Goal: Transaction & Acquisition: Book appointment/travel/reservation

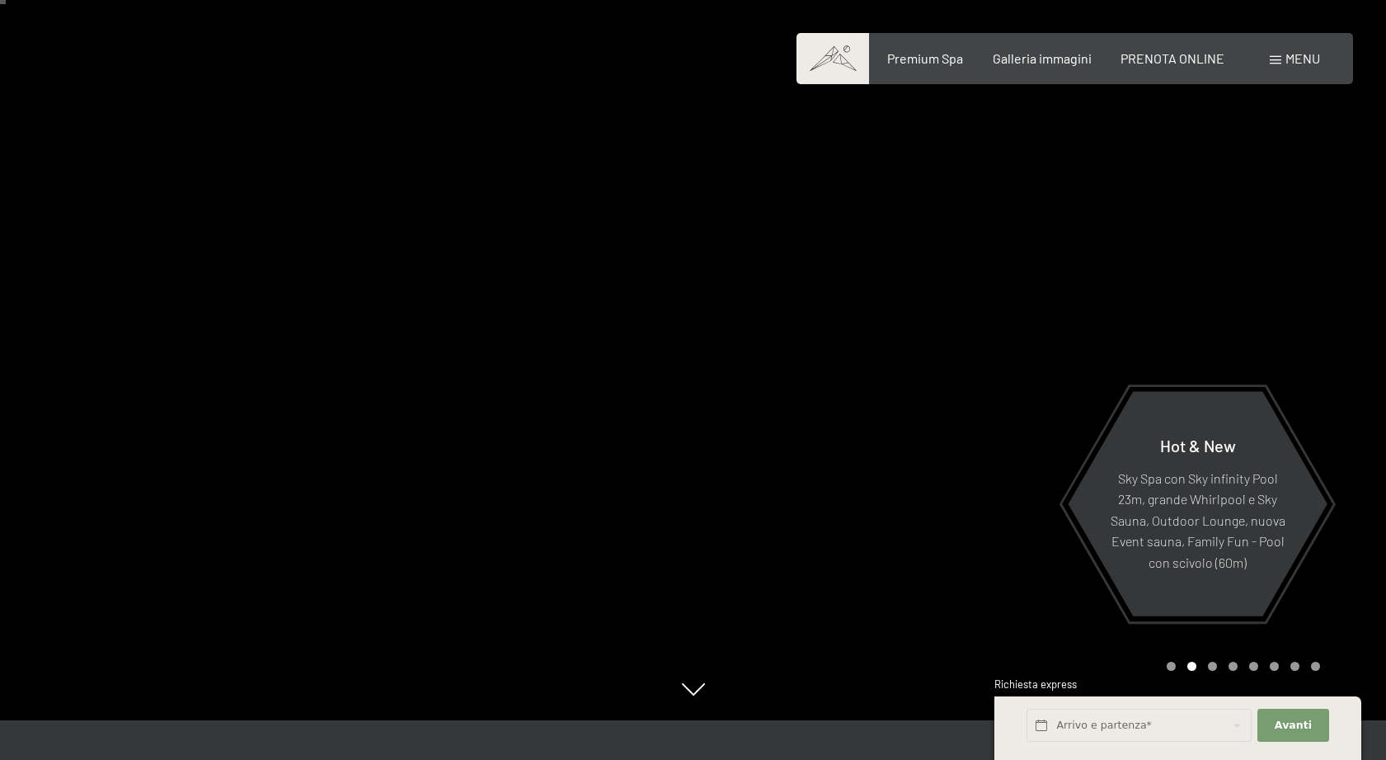
scroll to position [59, 0]
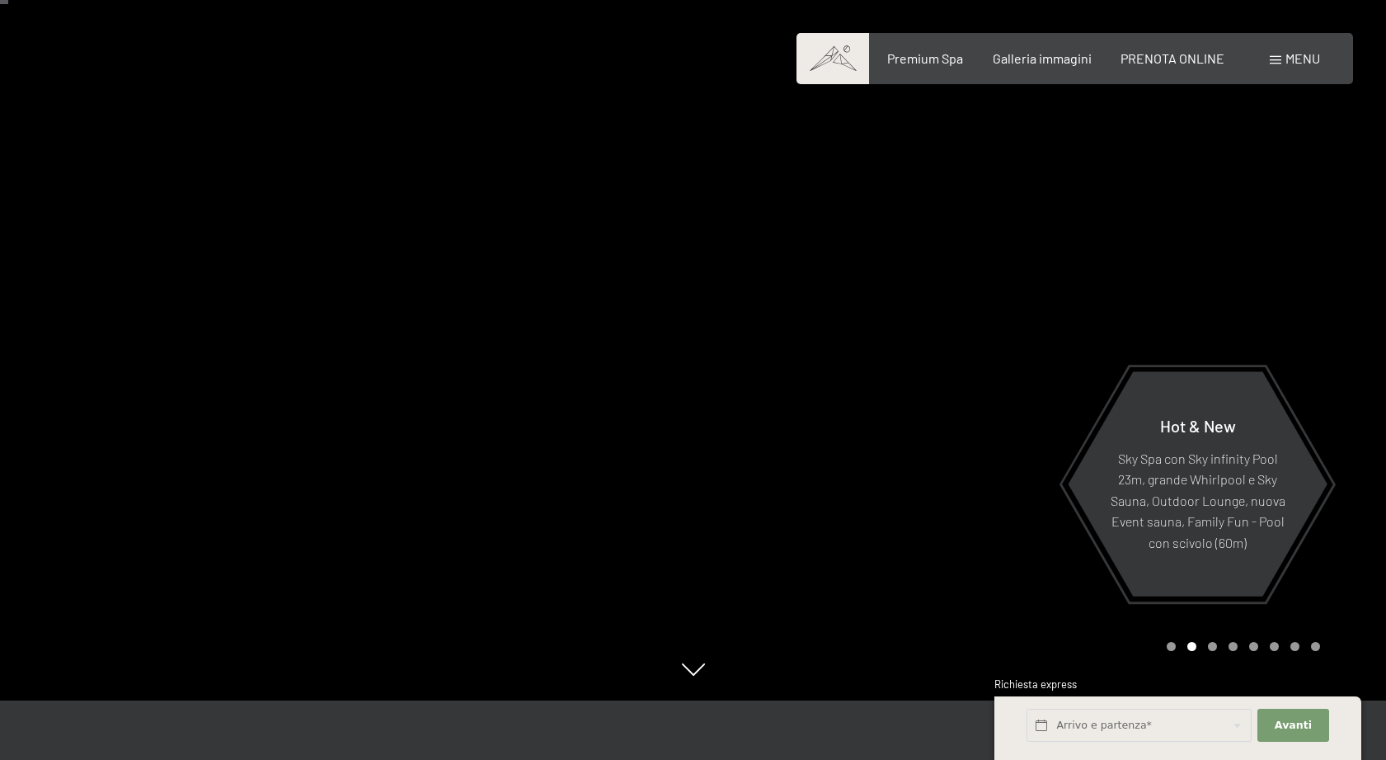
click at [1288, 63] on span "Menu" at bounding box center [1303, 58] width 35 height 16
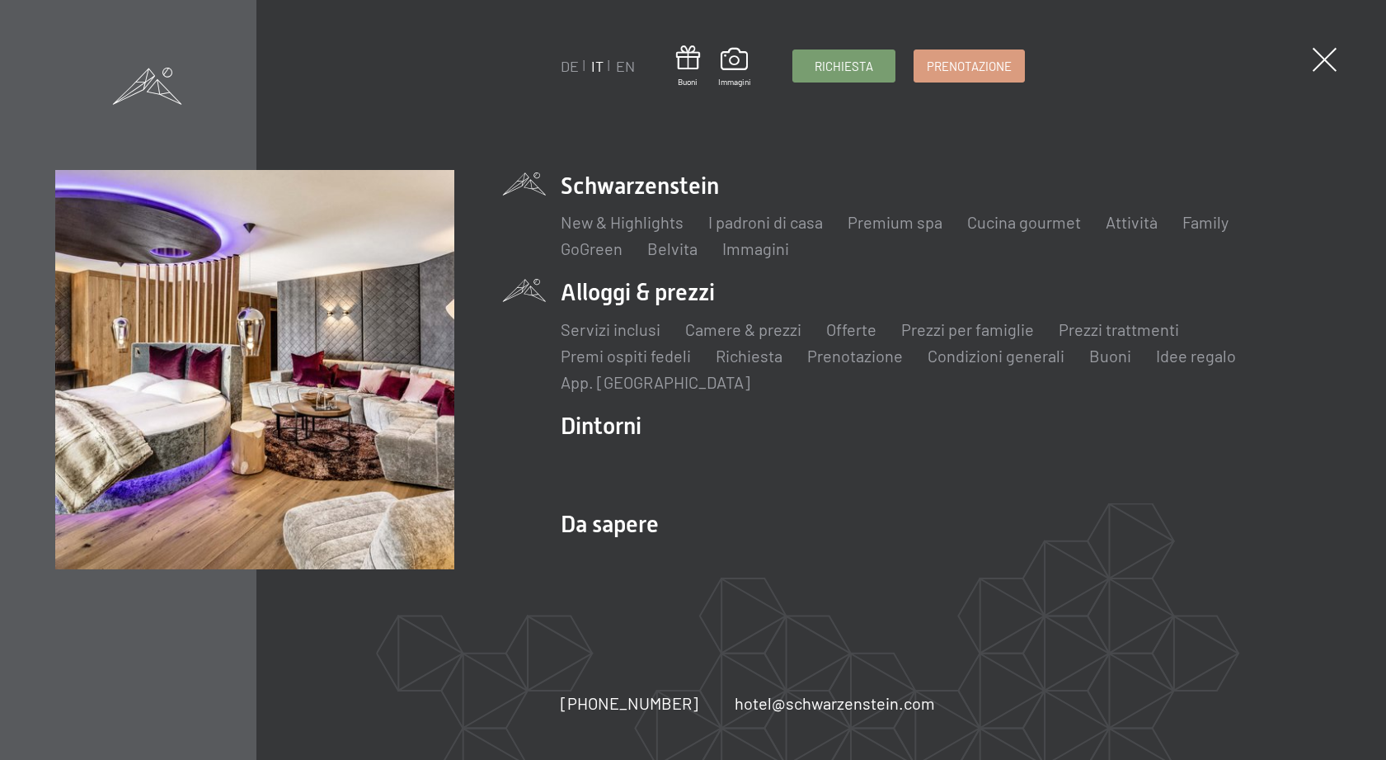
click at [638, 295] on li "Alloggi & prezzi Servizi inclusi Camere & prezzi Lista Offerte Lista Prezzi per…" at bounding box center [946, 334] width 770 height 116
click at [717, 332] on link "Camere & prezzi" at bounding box center [743, 329] width 116 height 20
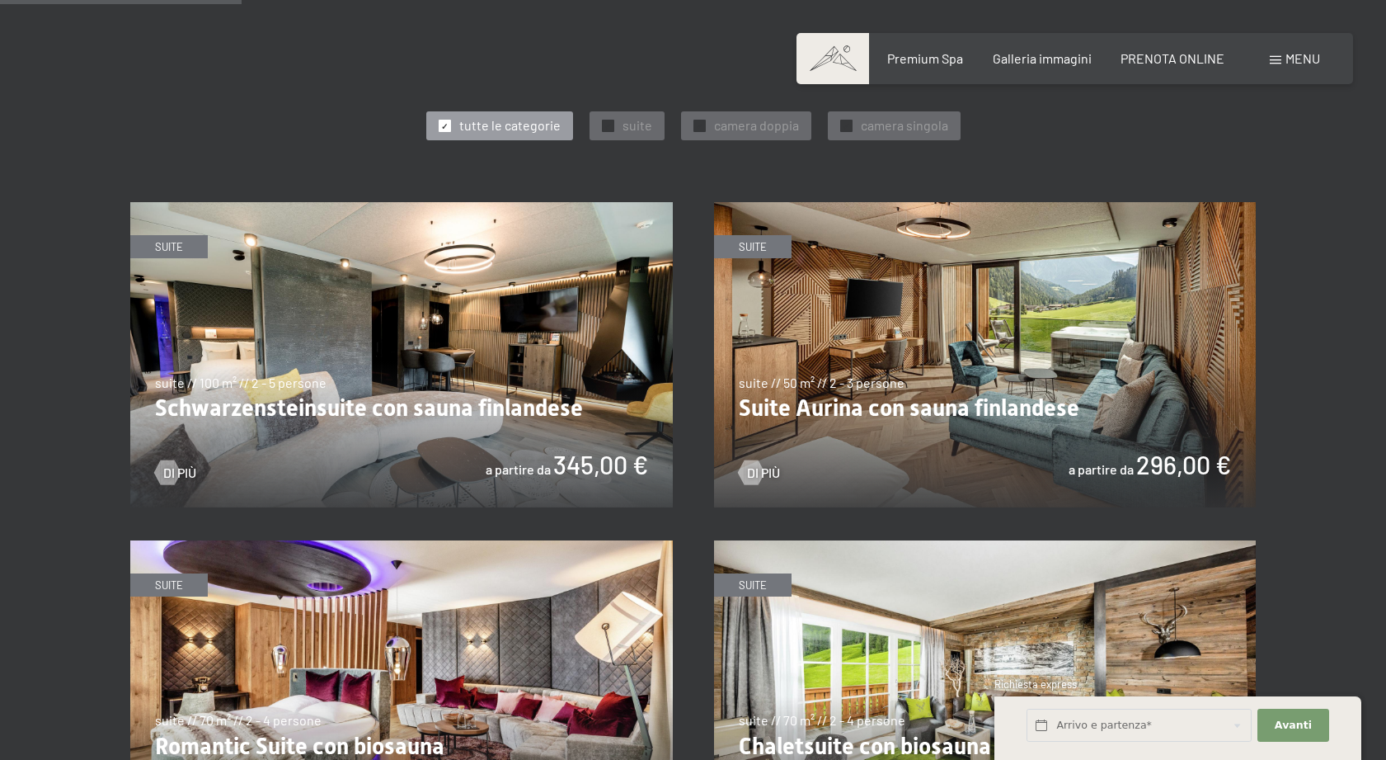
scroll to position [927, 0]
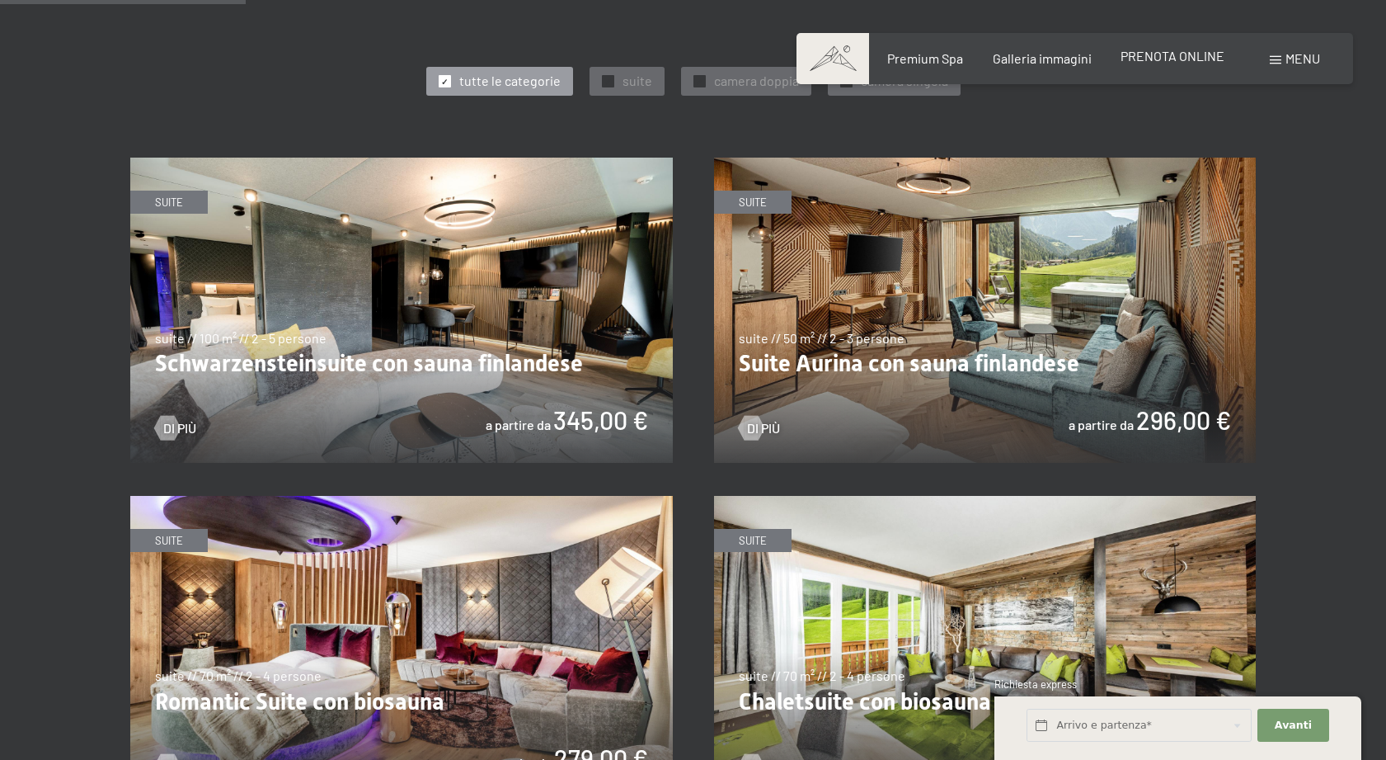
click at [1189, 59] on span "PRENOTA ONLINE" at bounding box center [1173, 56] width 104 height 16
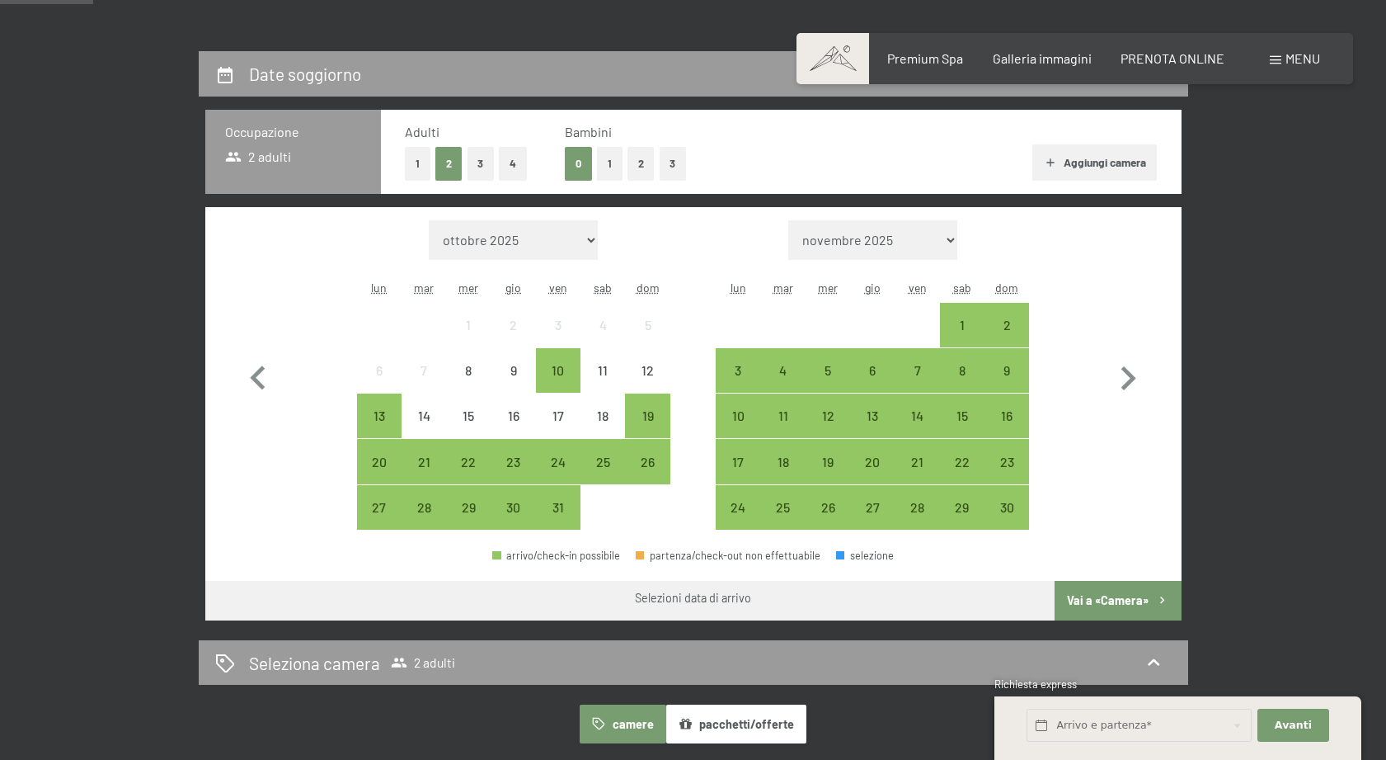
scroll to position [378, 0]
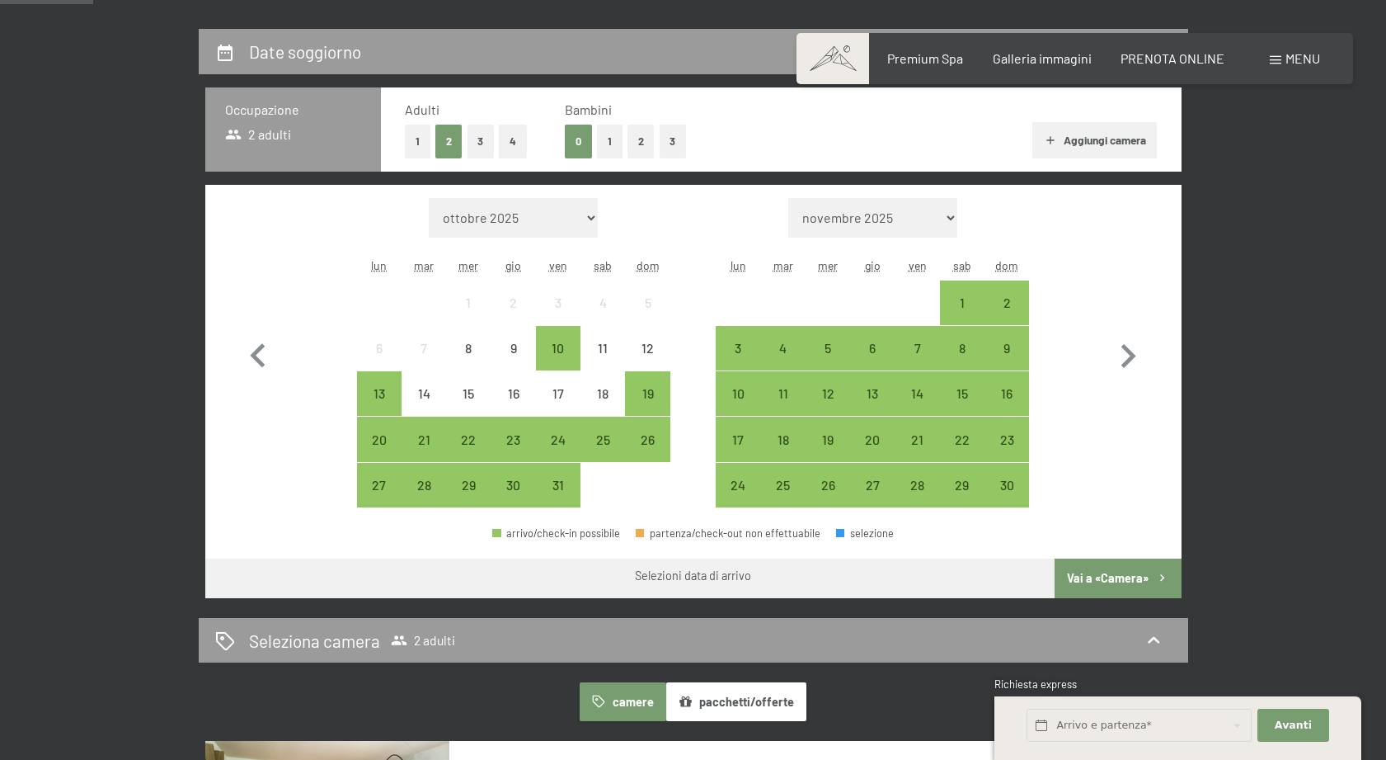
click at [671, 138] on button "3" at bounding box center [673, 142] width 27 height 34
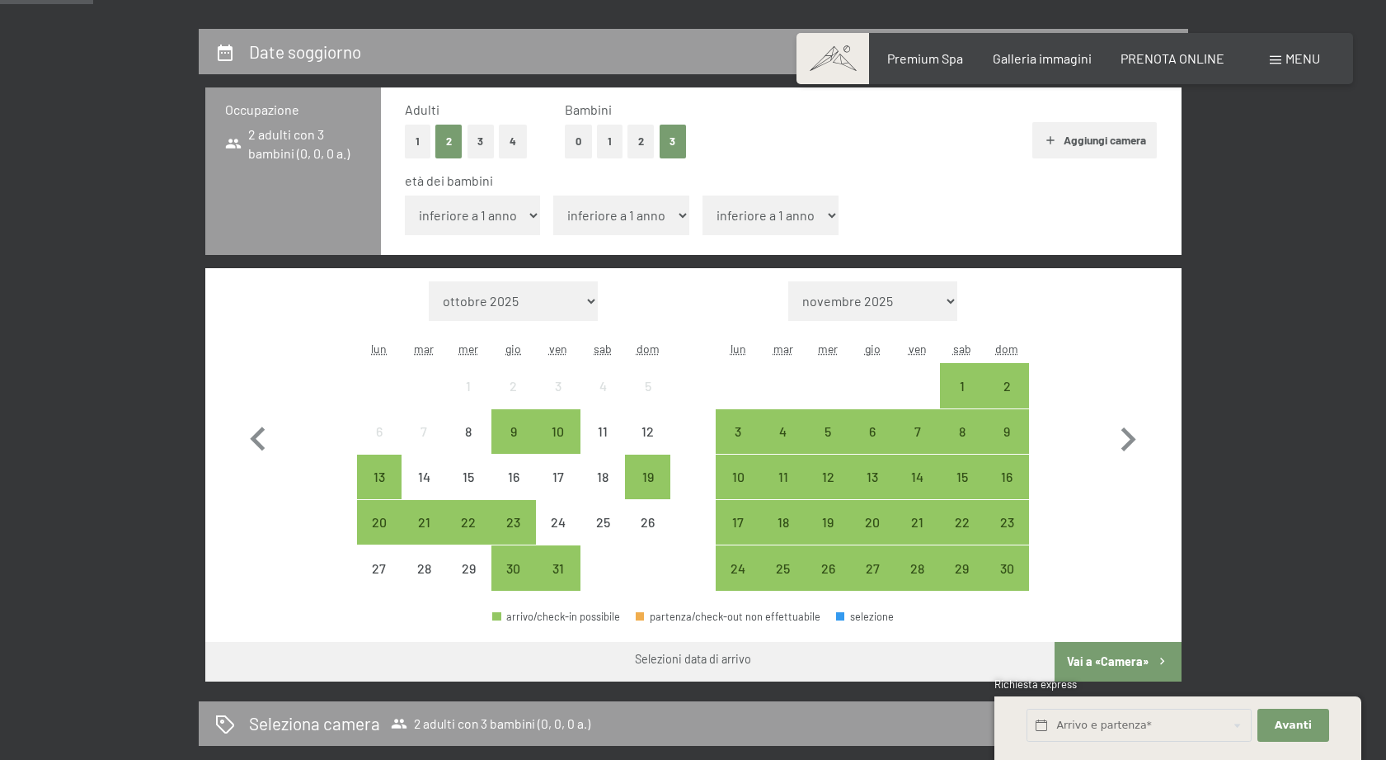
click at [505, 221] on select "inferiore a 1 anno 1 anno 2 anni 3 anni 4 anni 5 anni 6 anni 7 anni 8 anni 9 an…" at bounding box center [473, 215] width 136 height 40
select select "10"
click at [405, 195] on select "inferiore a 1 anno 1 anno 2 anni 3 anni 4 anni 5 anni 6 anni 7 anni 8 anni 9 an…" at bounding box center [473, 215] width 136 height 40
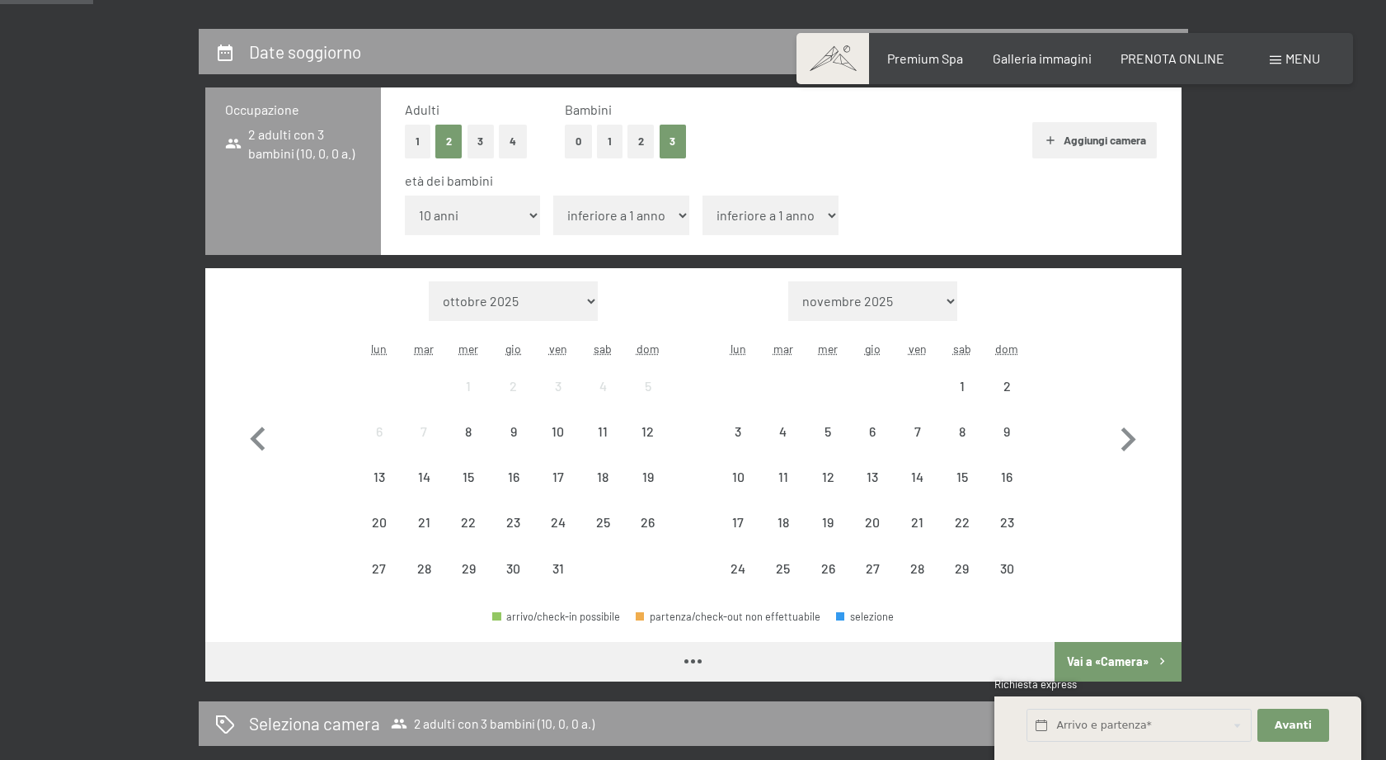
click at [649, 216] on select "inferiore a 1 anno 1 anno 2 anni 3 anni 4 anni 5 anni 6 anni 7 anni 8 anni 9 an…" at bounding box center [621, 215] width 136 height 40
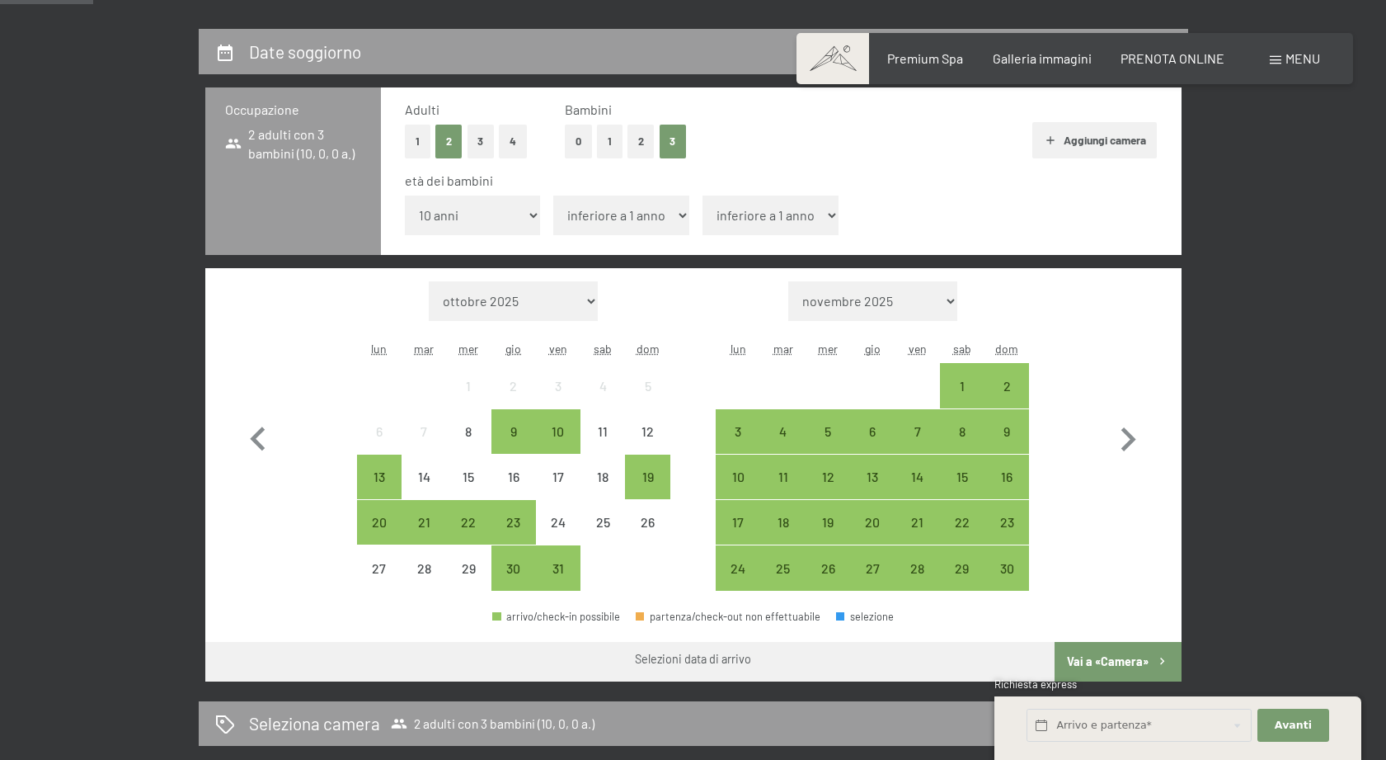
select select "15"
click at [553, 195] on select "inferiore a 1 anno 1 anno 2 anni 3 anni 4 anni 5 anni 6 anni 7 anni 8 anni 9 an…" at bounding box center [621, 215] width 136 height 40
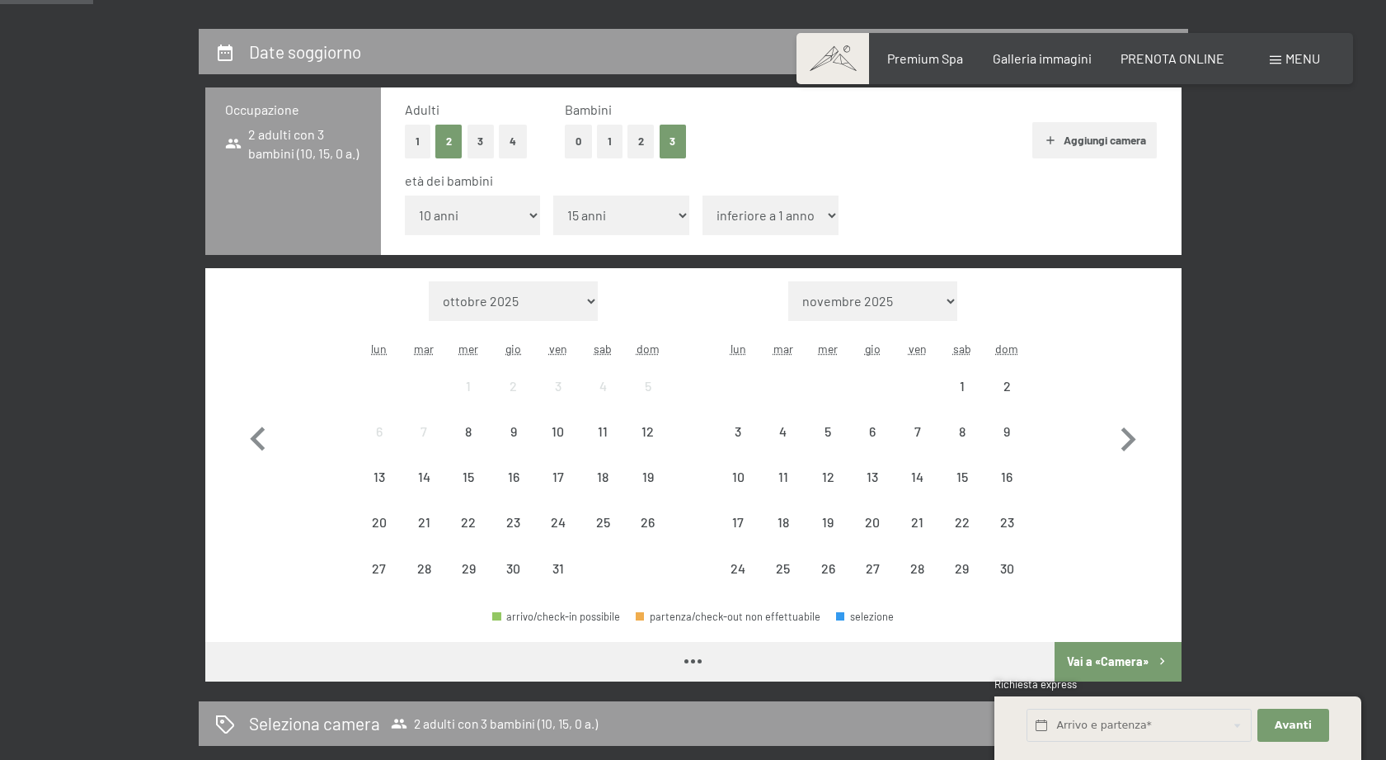
click at [746, 209] on select "inferiore a 1 anno 1 anno 2 anni 3 anni 4 anni 5 anni 6 anni 7 anni 8 anni 9 an…" at bounding box center [771, 215] width 136 height 40
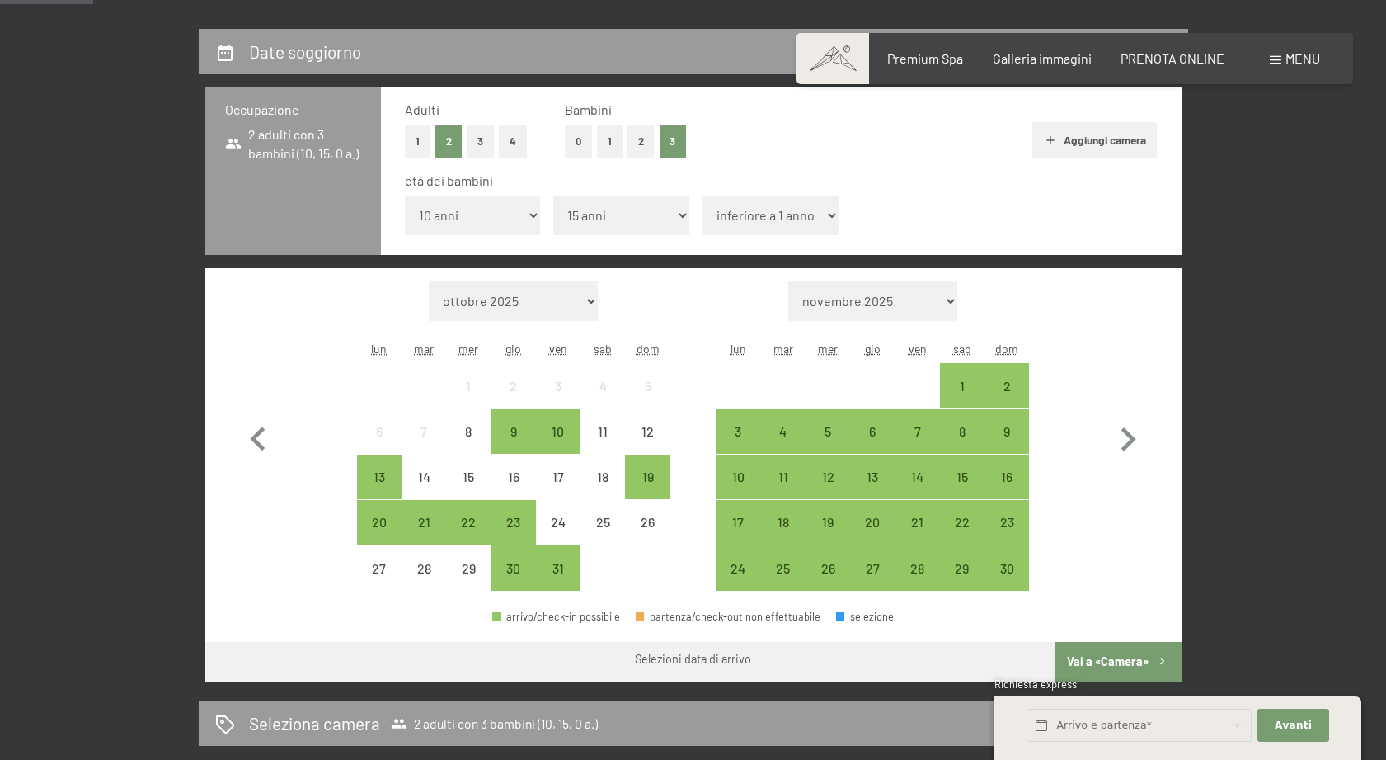
select select "17"
click at [703, 195] on select "inferiore a 1 anno 1 anno 2 anni 3 anni 4 anni 5 anni 6 anni 7 anni 8 anni 9 an…" at bounding box center [771, 215] width 136 height 40
drag, startPoint x: 1014, startPoint y: 385, endPoint x: 977, endPoint y: 393, distance: 37.2
click at [1014, 385] on div "2" at bounding box center [1006, 399] width 41 height 41
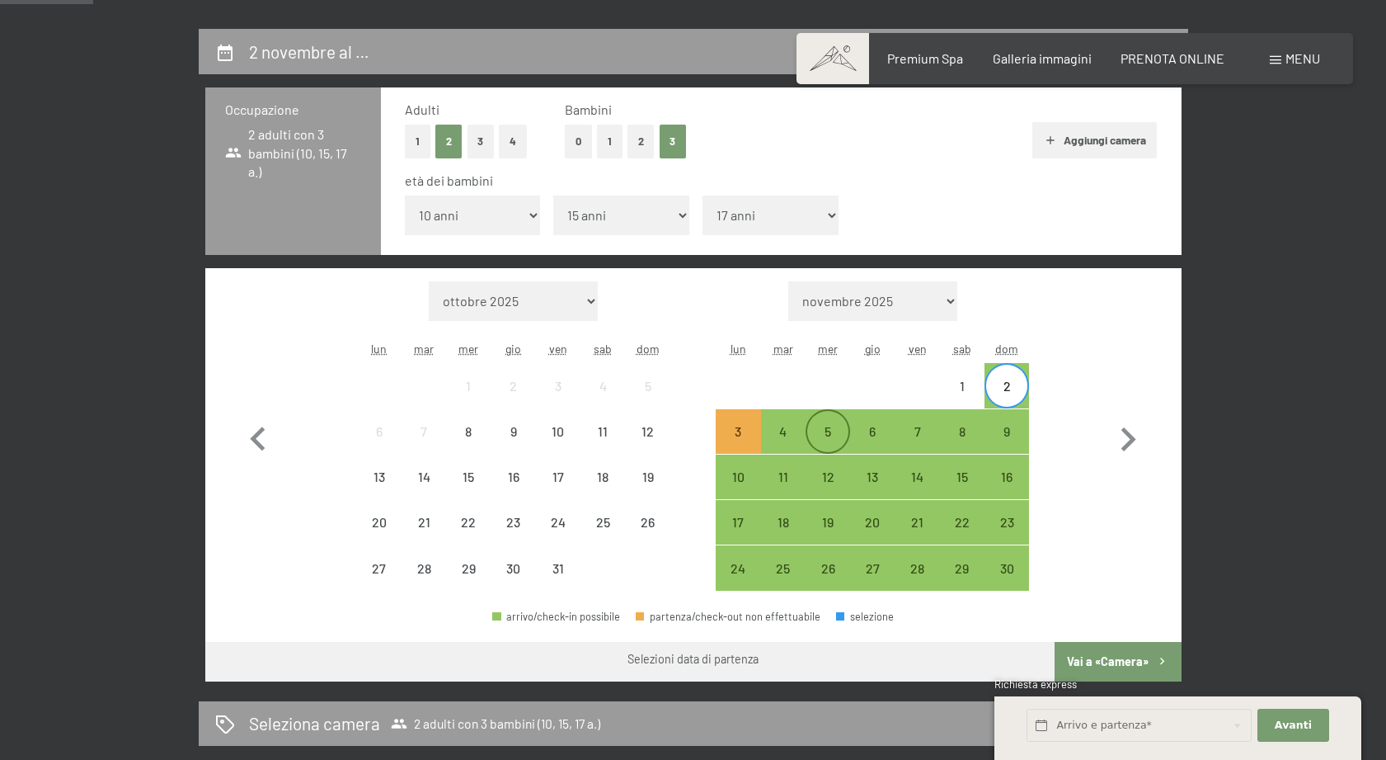
click at [816, 426] on div "5" at bounding box center [827, 445] width 41 height 41
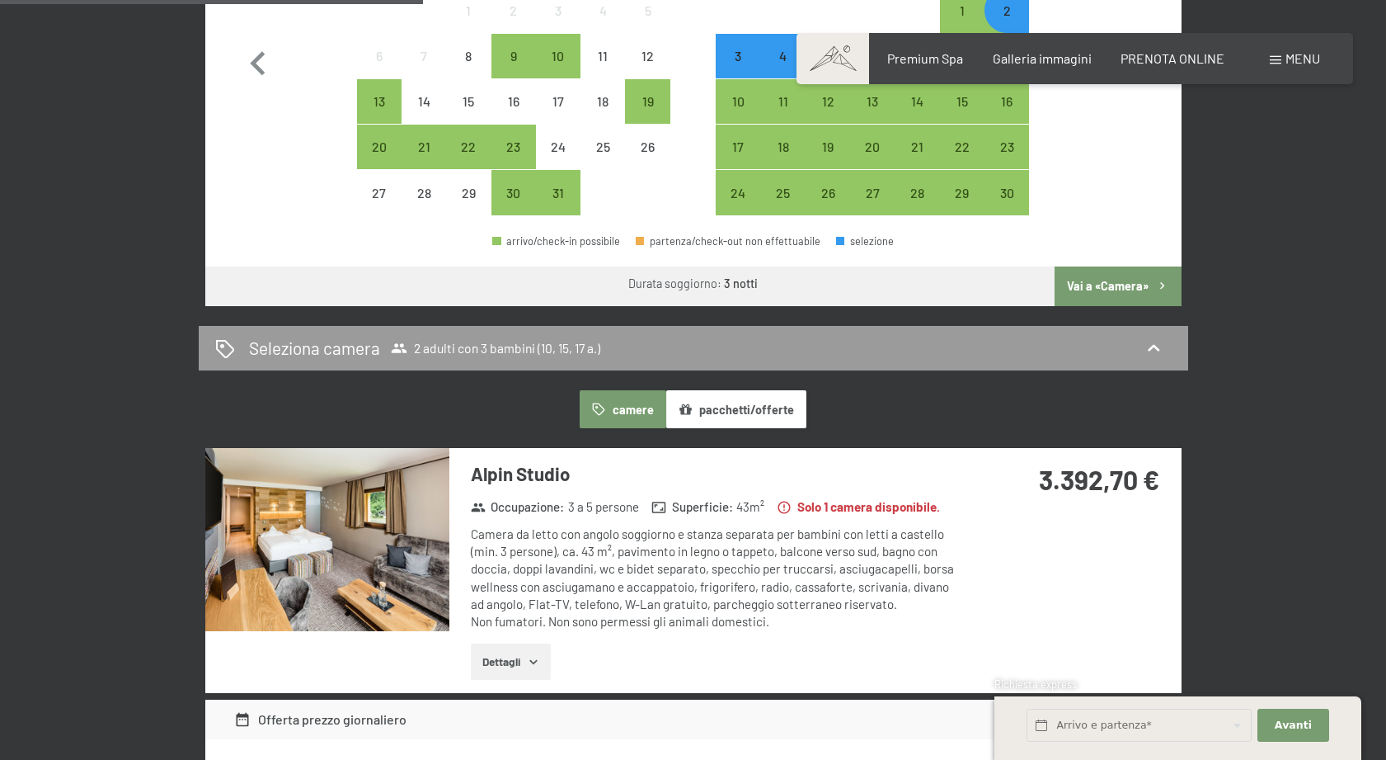
scroll to position [770, 0]
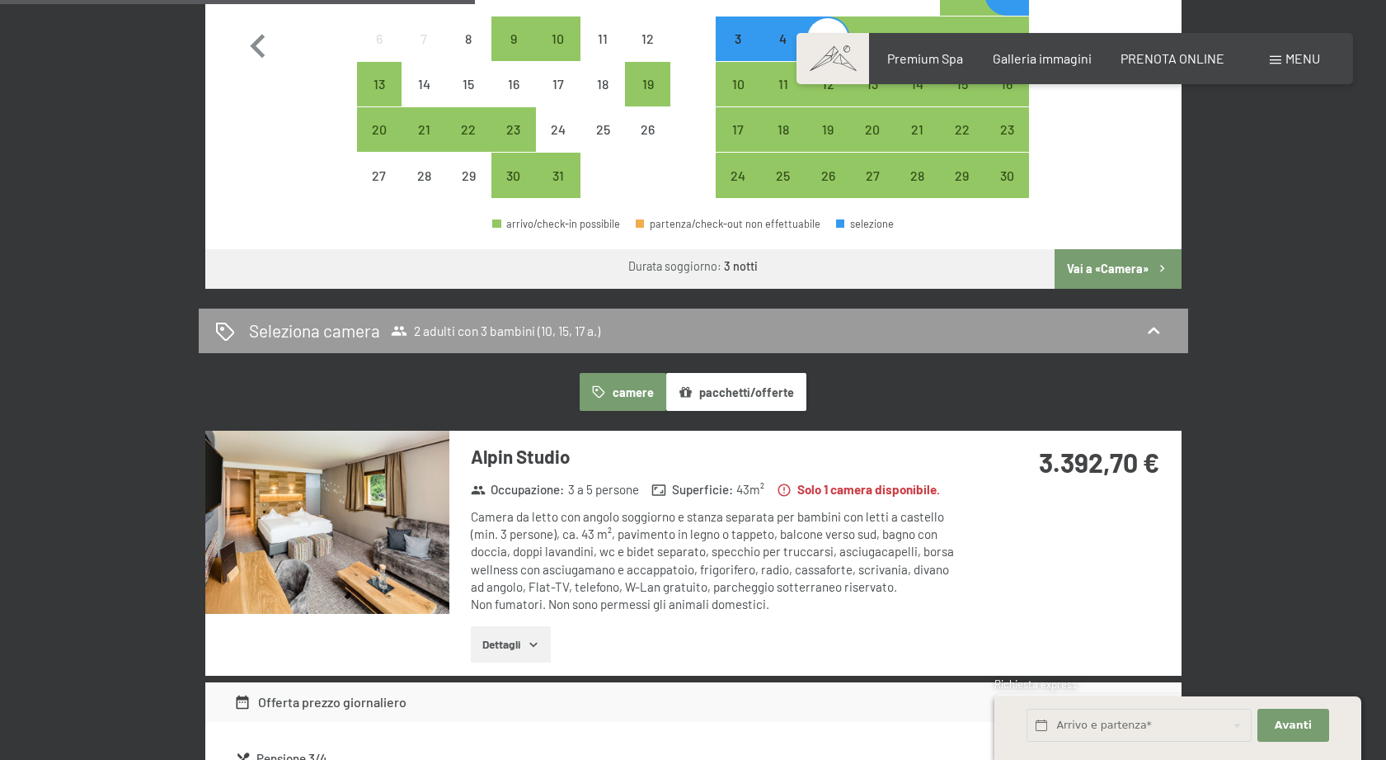
click at [1101, 276] on button "Vai a «Camera»" at bounding box center [1118, 269] width 126 height 40
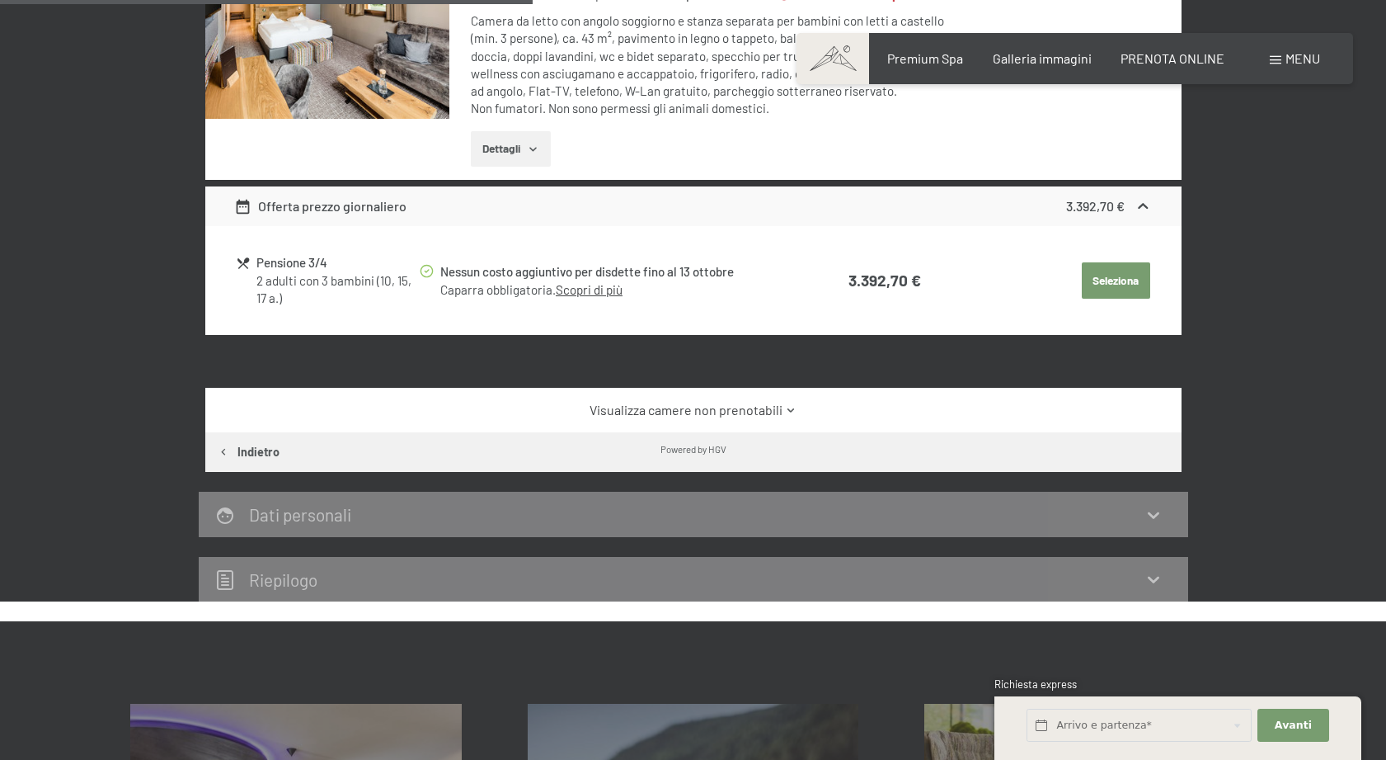
scroll to position [661, 0]
